Goal: Navigation & Orientation: Find specific page/section

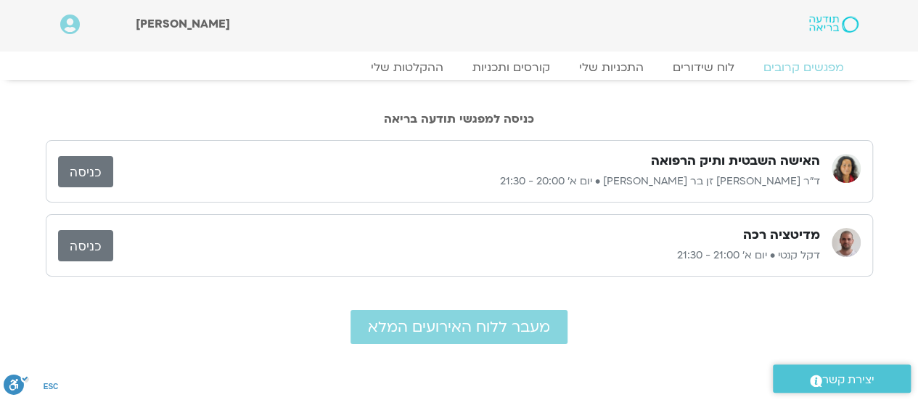
click at [94, 168] on link "כניסה" at bounding box center [85, 171] width 55 height 31
